Goal: Transaction & Acquisition: Purchase product/service

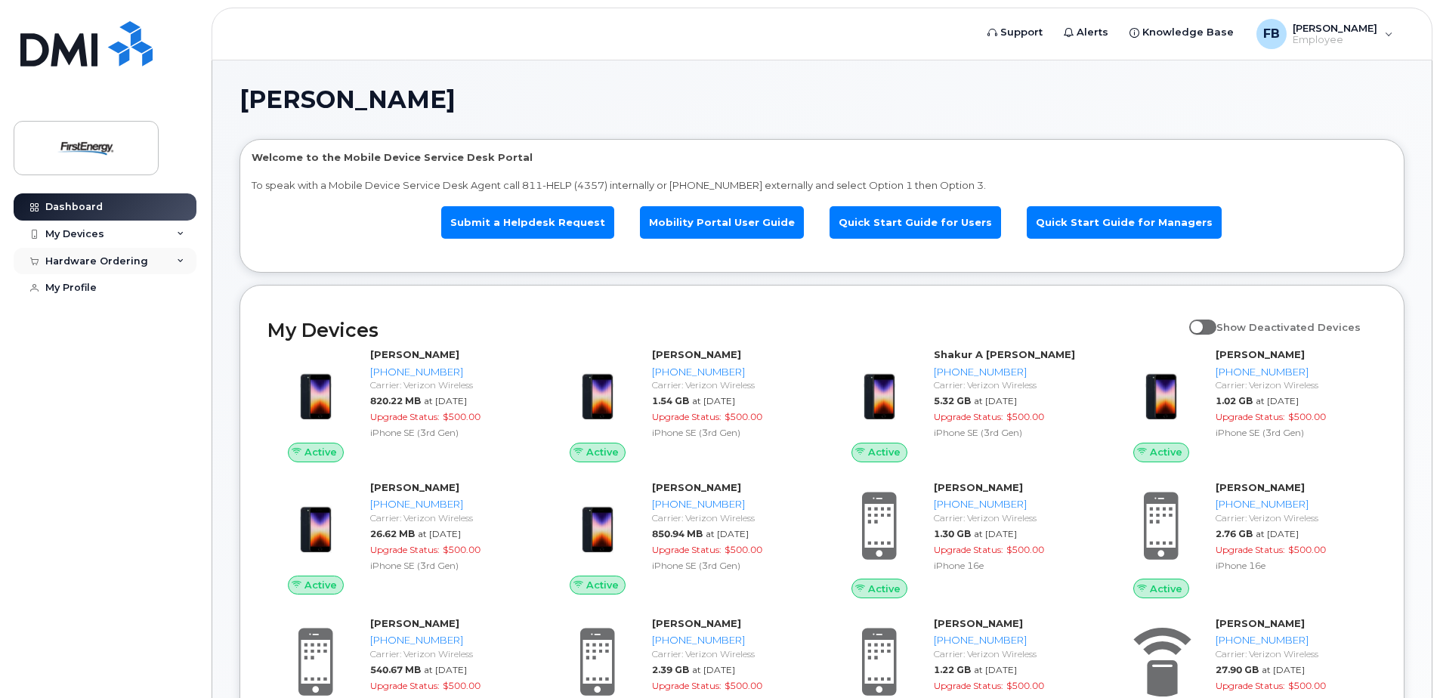
click at [87, 258] on div "Hardware Ordering" at bounding box center [96, 261] width 103 height 12
click at [93, 318] on div "New Order" at bounding box center [80, 318] width 57 height 14
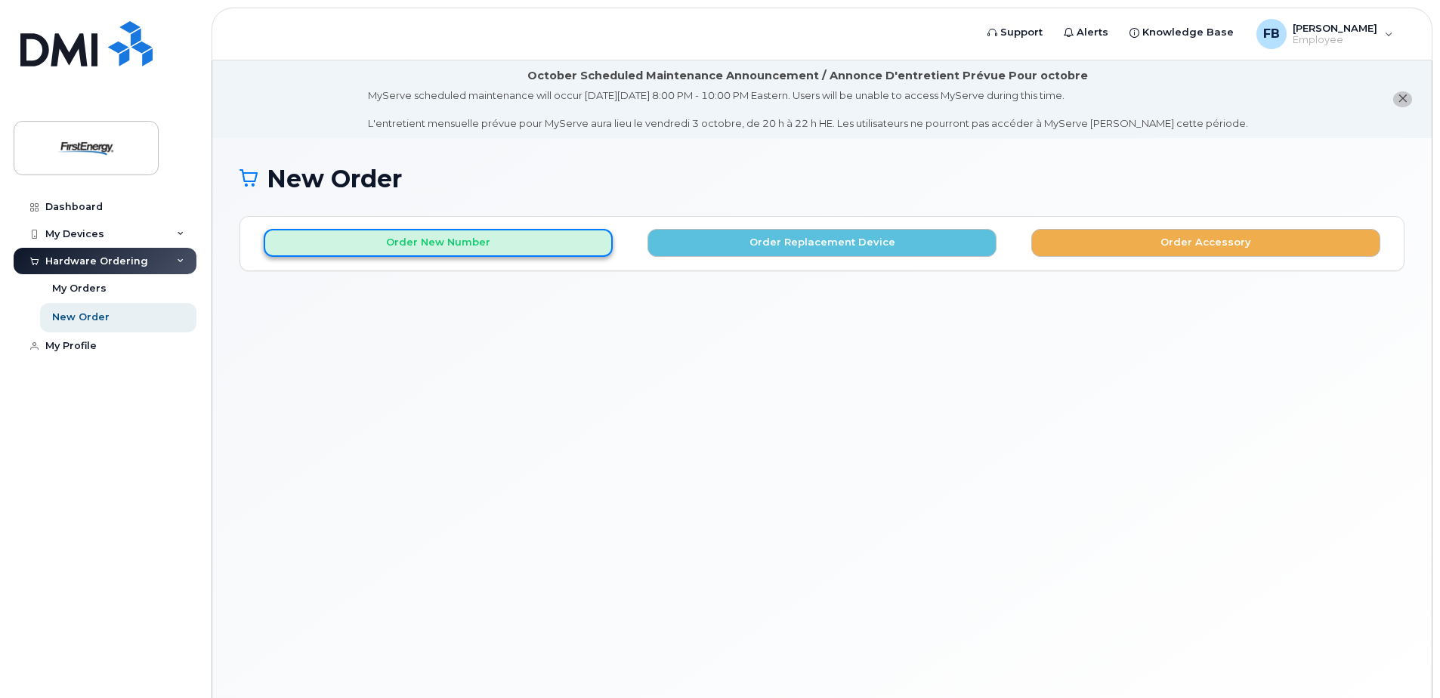
click at [435, 242] on button "Order New Number" at bounding box center [438, 243] width 349 height 28
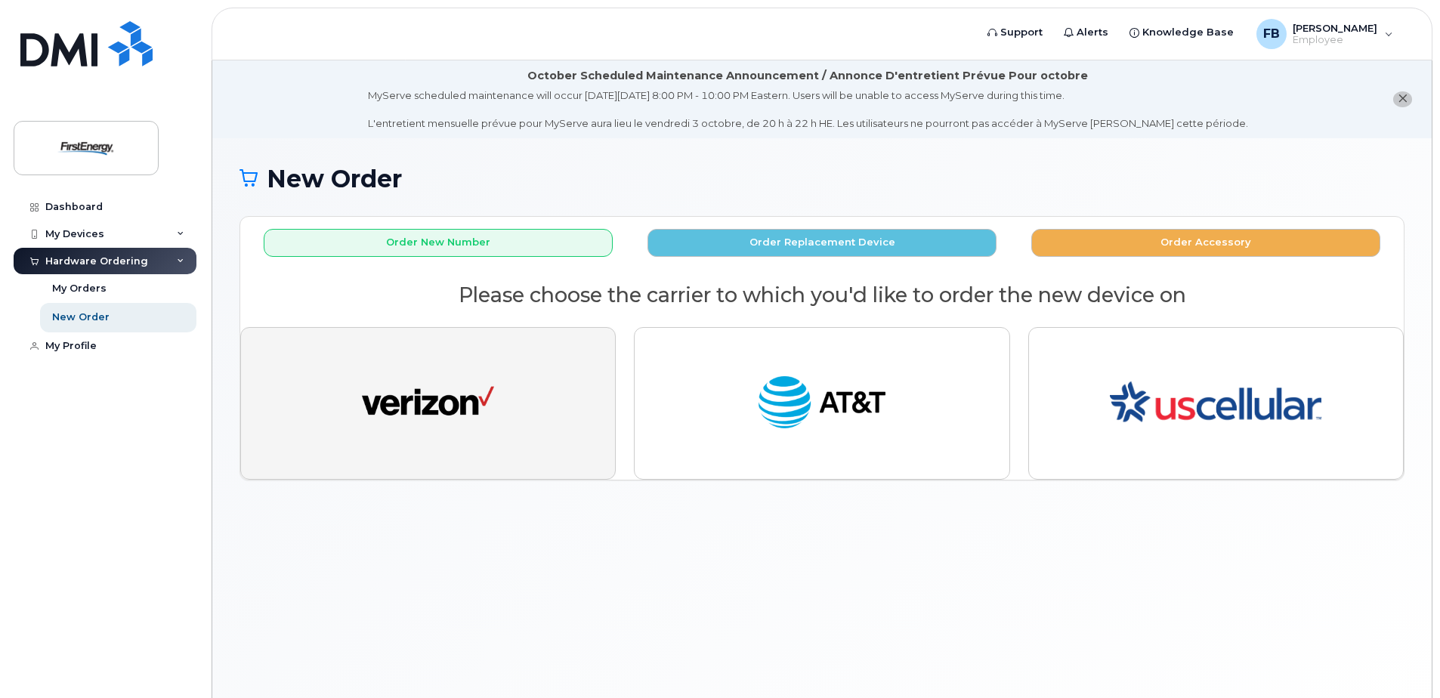
click at [463, 388] on img "button" at bounding box center [428, 404] width 132 height 68
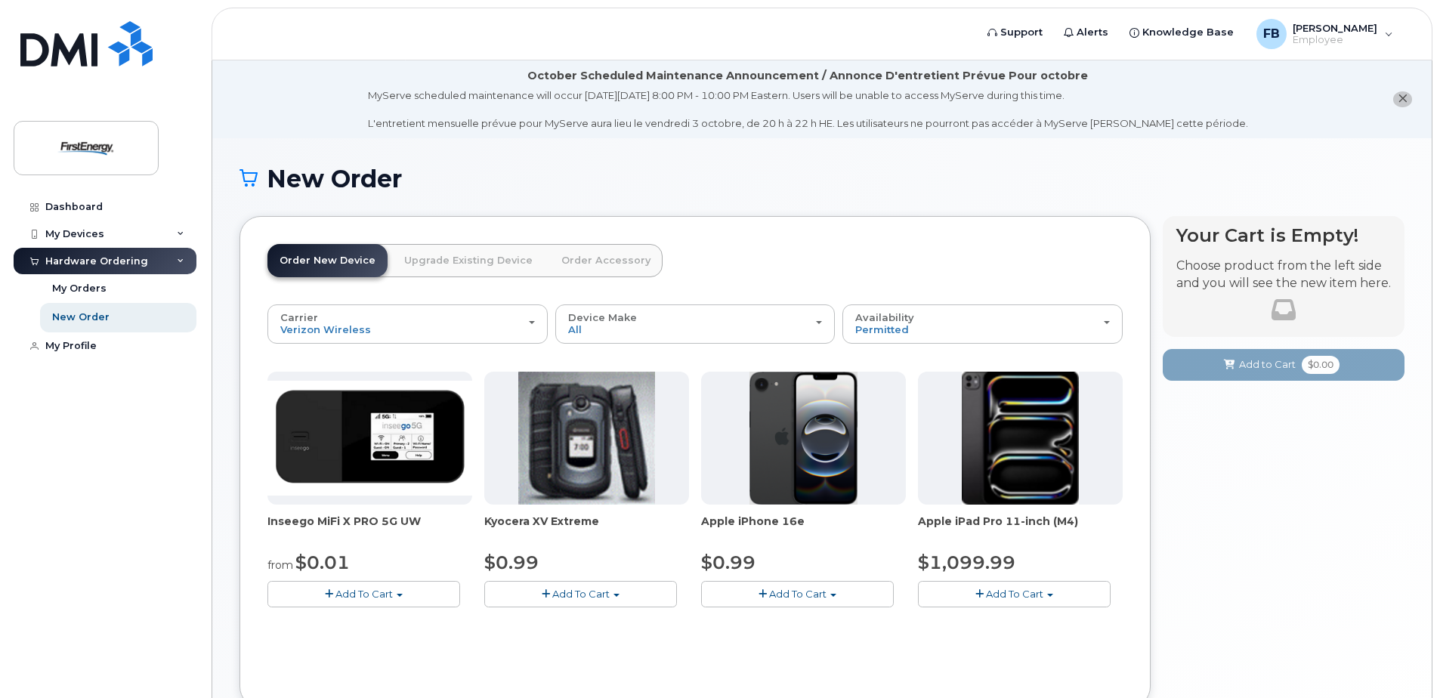
click at [1041, 465] on img at bounding box center [1020, 438] width 117 height 133
click at [1006, 602] on button "Add To Cart" at bounding box center [1014, 594] width 193 height 26
click at [1009, 621] on link "$1099.99 - 2 Year Activation" at bounding box center [1008, 622] width 172 height 19
